Goal: Book appointment/travel/reservation

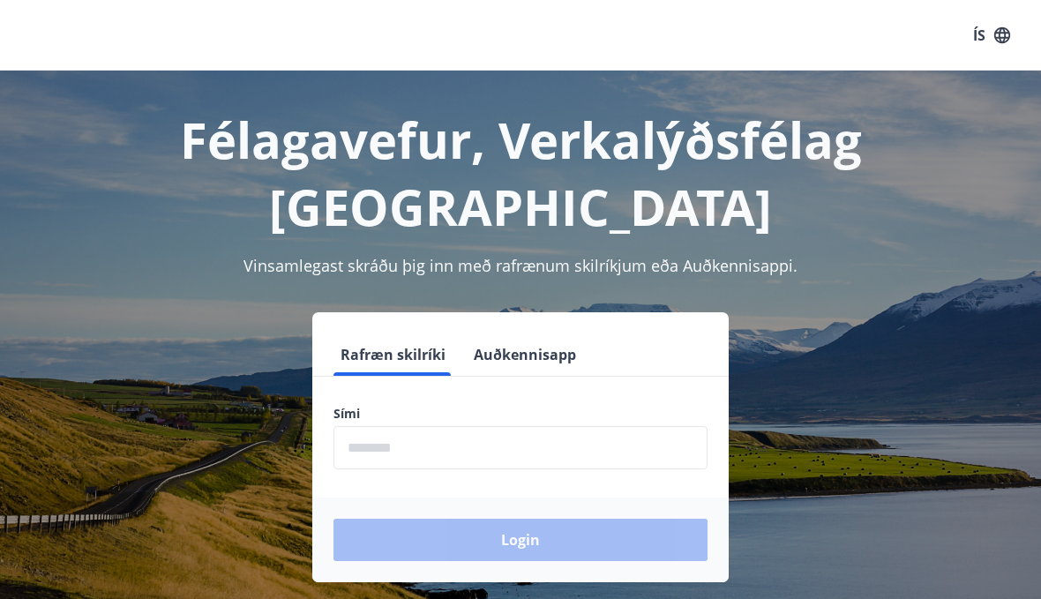
click at [439, 426] on input "phone" at bounding box center [520, 447] width 374 height 43
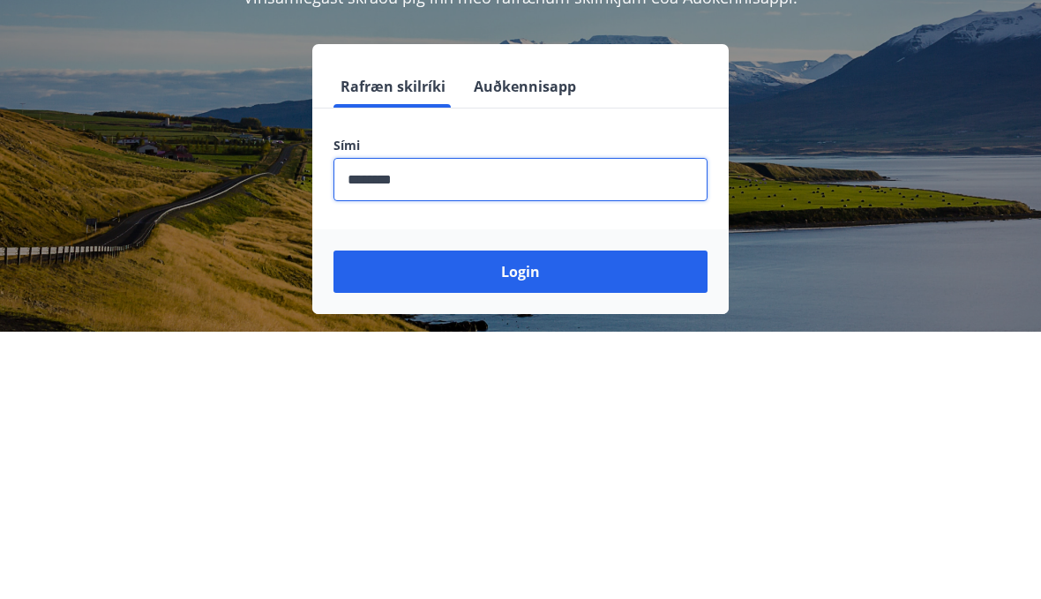
type input "********"
click at [634, 519] on button "Login" at bounding box center [520, 540] width 374 height 42
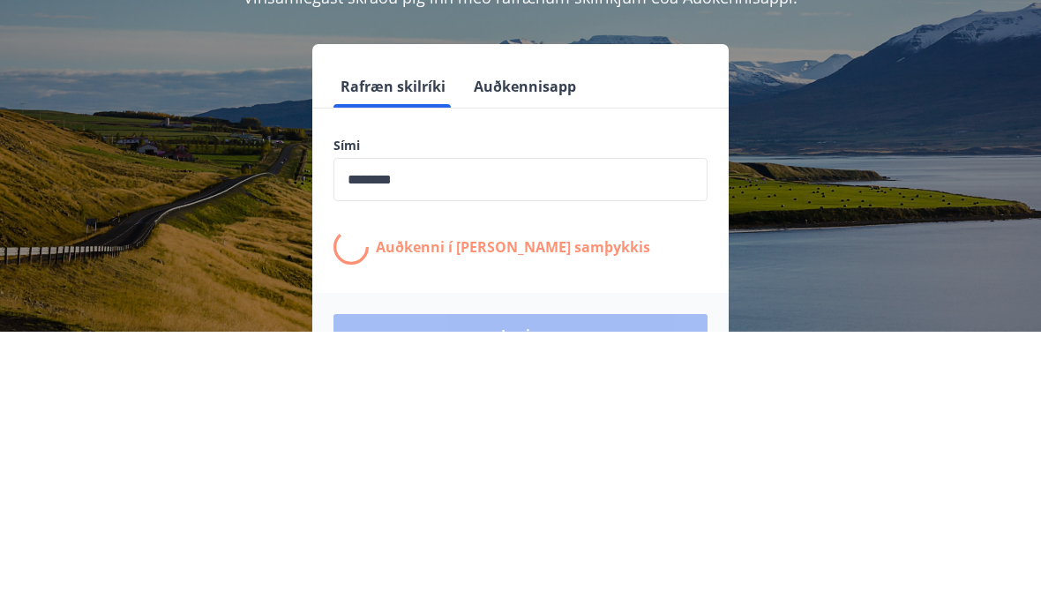
scroll to position [268, 0]
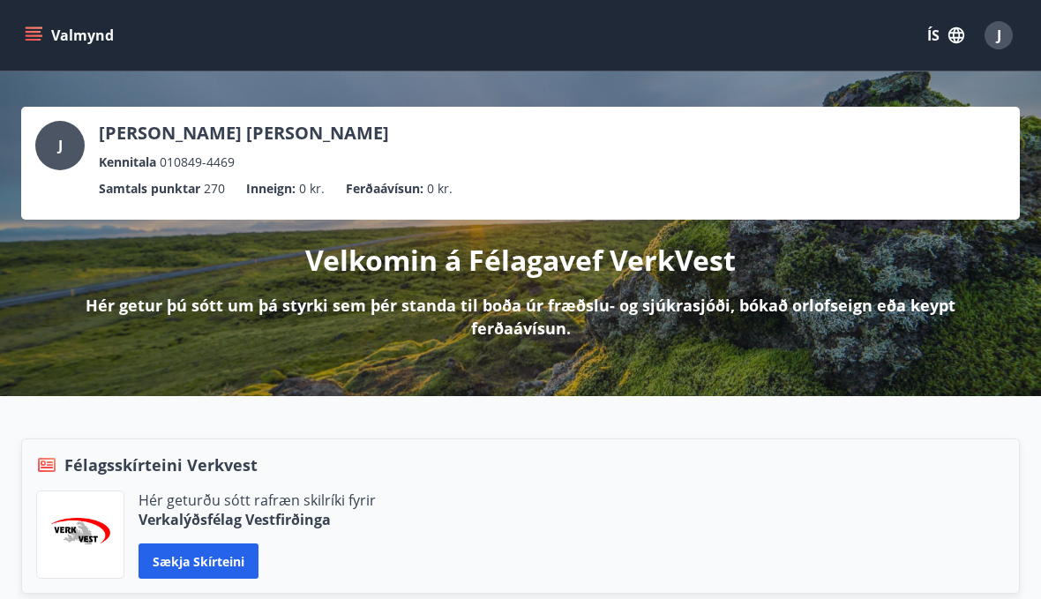
click at [34, 40] on icon "menu" at bounding box center [34, 40] width 16 height 2
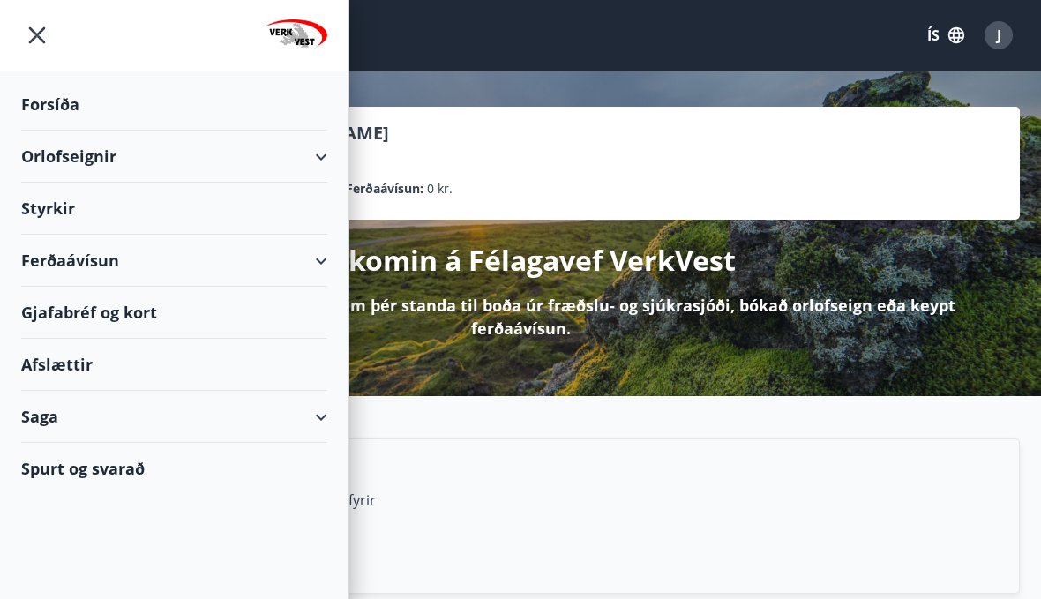
click at [46, 156] on div "Orlofseignir" at bounding box center [174, 157] width 306 height 52
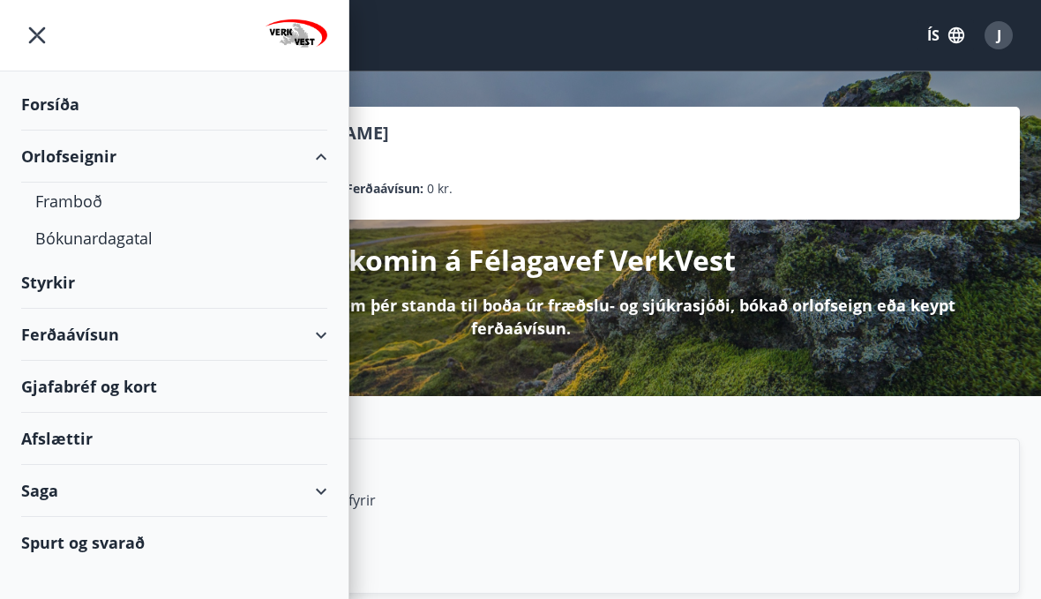
click at [69, 240] on div "Bókunardagatal" at bounding box center [174, 238] width 278 height 37
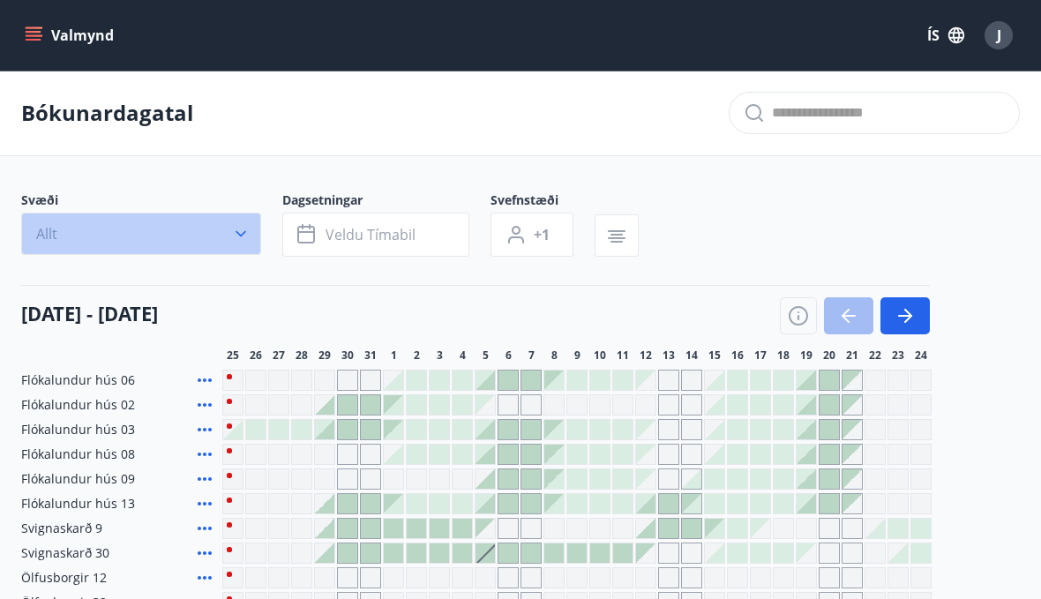
click at [244, 233] on icon "button" at bounding box center [240, 234] width 11 height 6
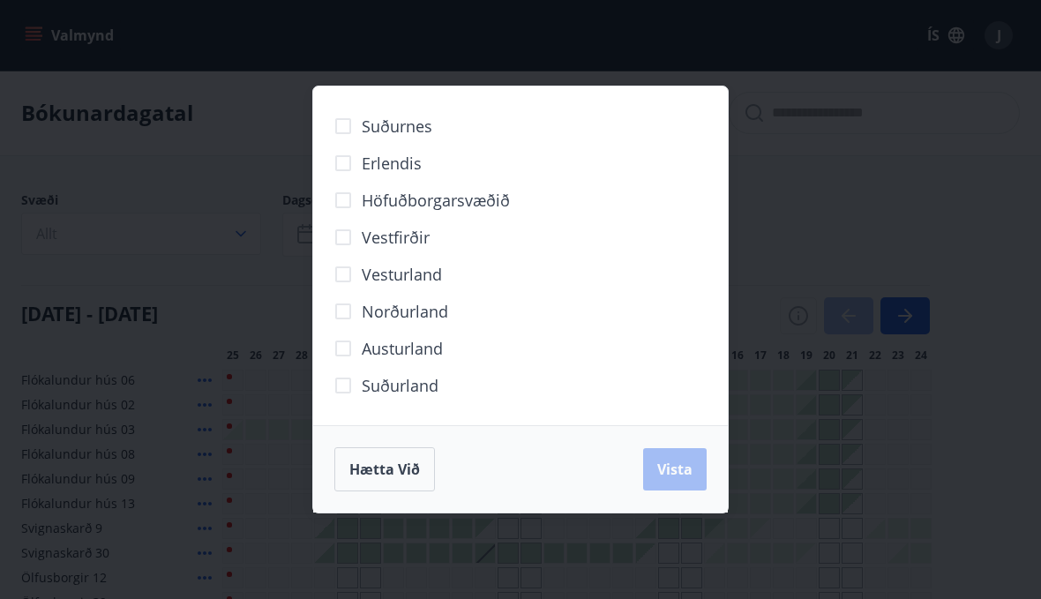
click at [492, 200] on span "Höfuðborgarsvæðið" at bounding box center [436, 200] width 148 height 23
click at [685, 485] on button "Vista" at bounding box center [675, 469] width 64 height 42
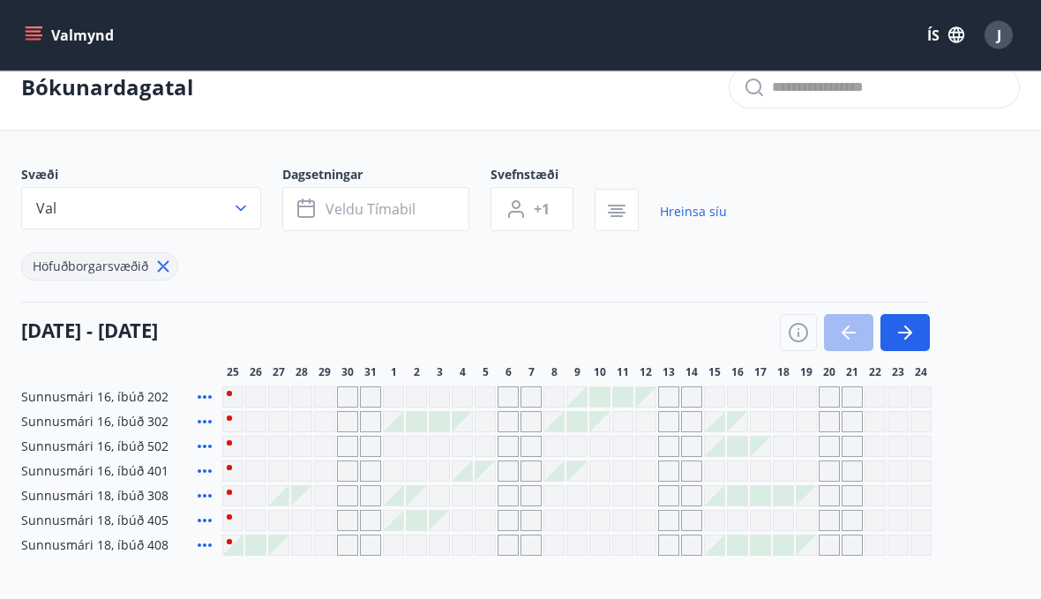
scroll to position [26, 0]
click at [310, 544] on div "Gráir dagar eru ekki bókanlegir" at bounding box center [301, 544] width 21 height 21
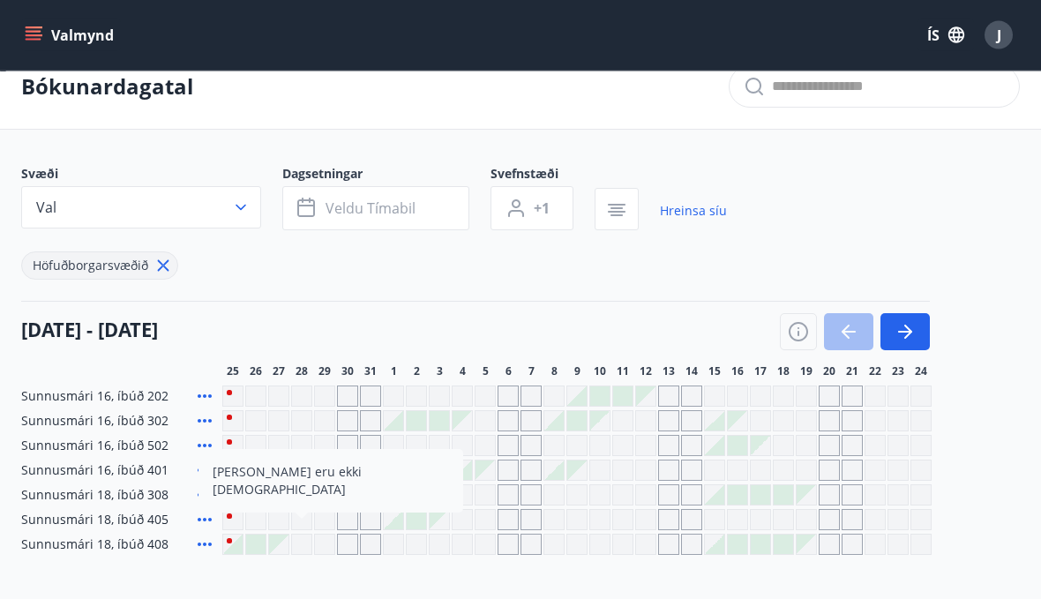
scroll to position [26, 0]
click at [638, 501] on div "Gráir dagar eru ekki bókanlegir" at bounding box center [645, 494] width 21 height 21
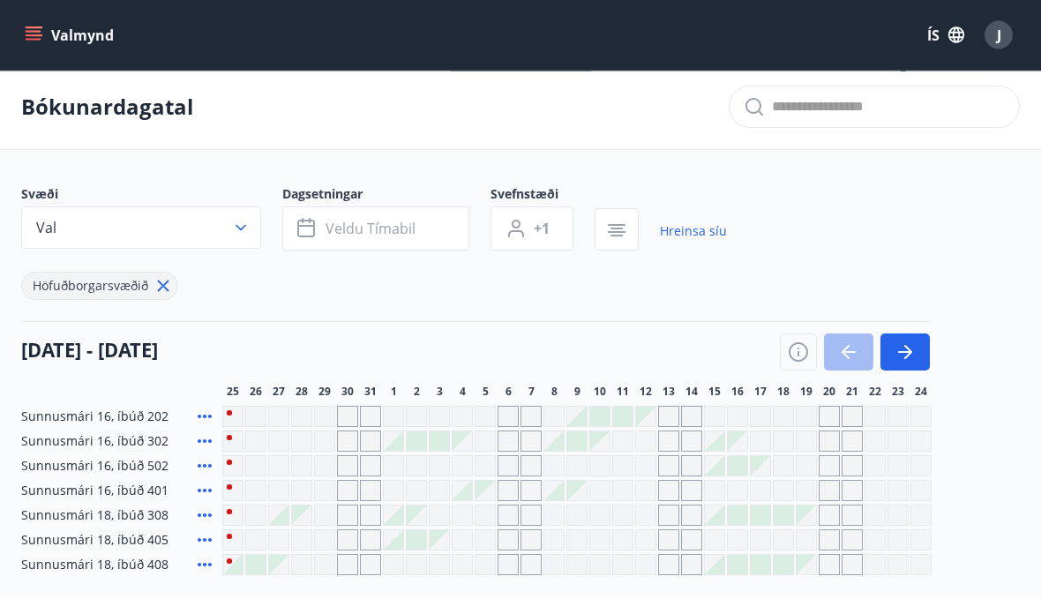
scroll to position [0, 0]
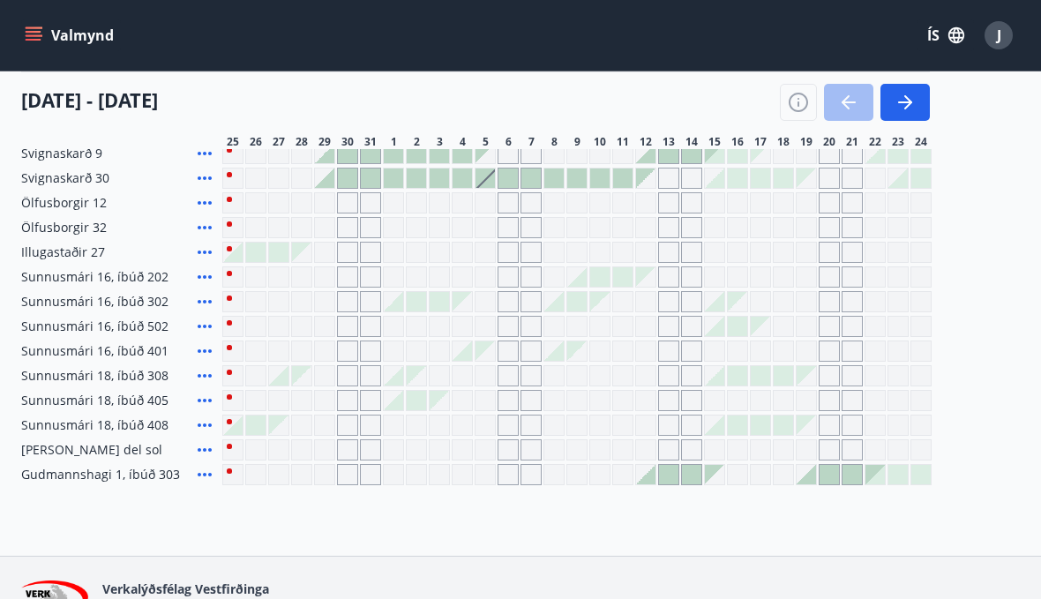
scroll to position [399, 0]
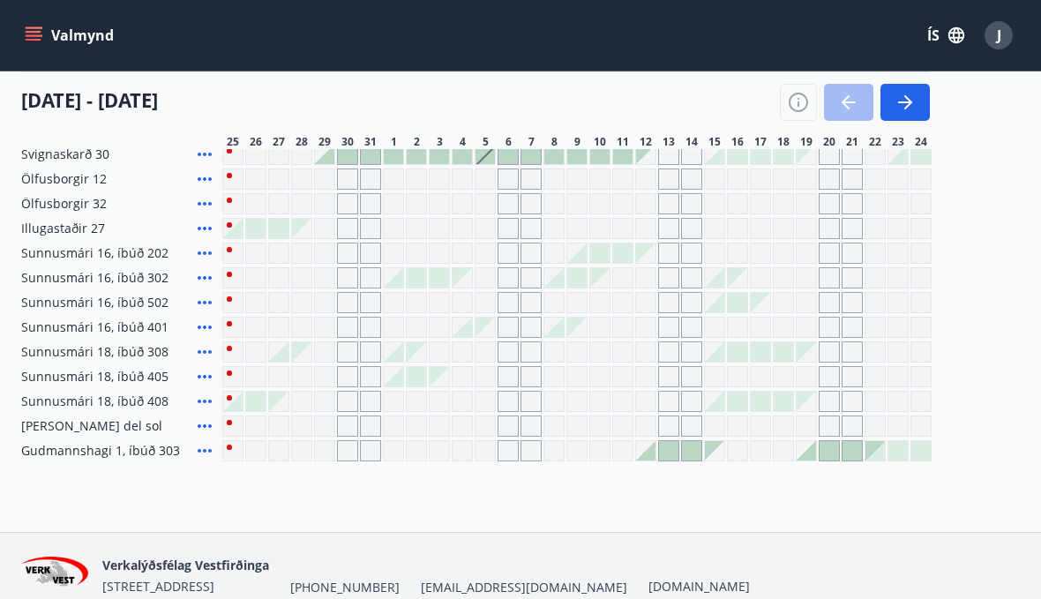
click at [998, 42] on span "J" at bounding box center [999, 35] width 4 height 19
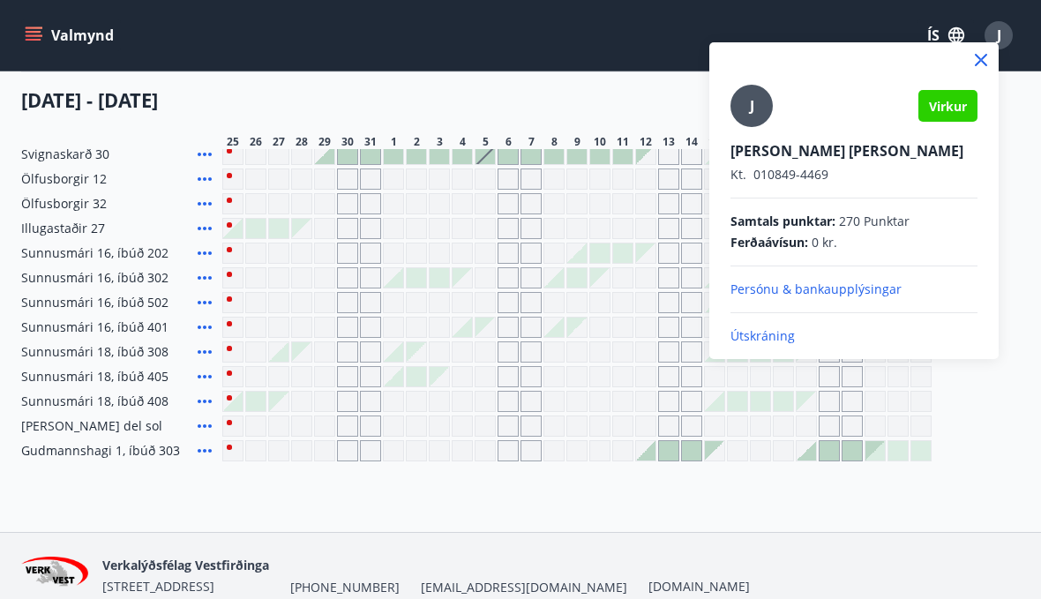
click at [799, 341] on p "Útskráning" at bounding box center [853, 336] width 247 height 18
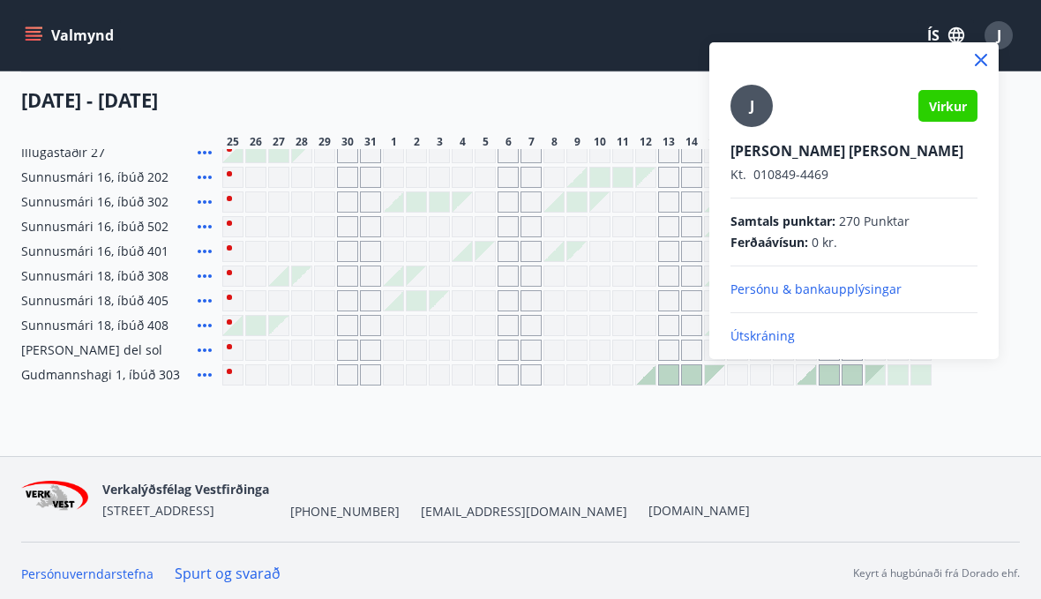
scroll to position [480, 0]
